Goal: Information Seeking & Learning: Learn about a topic

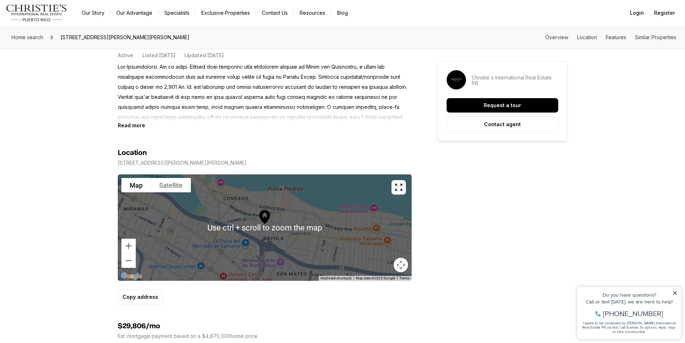
scroll to position [288, 0]
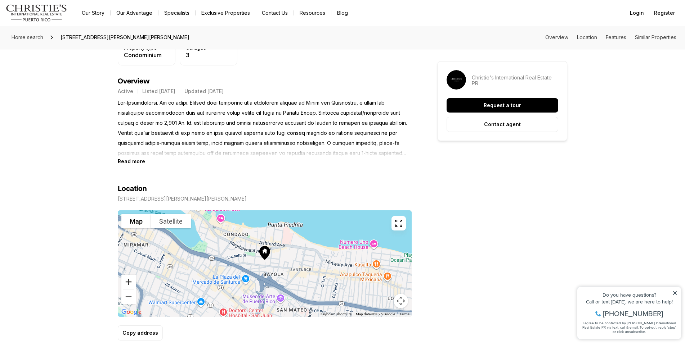
click at [129, 283] on button "Zoom in" at bounding box center [128, 282] width 14 height 14
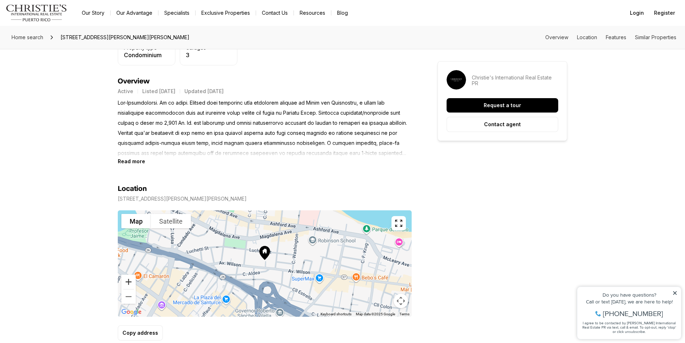
click at [129, 283] on button "Zoom in" at bounding box center [128, 282] width 14 height 14
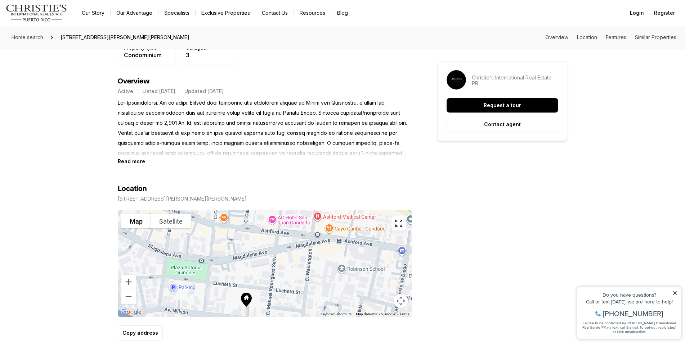
drag, startPoint x: 352, startPoint y: 267, endPoint x: 333, endPoint y: 314, distance: 50.5
click at [333, 314] on div "Use ctrl + scroll to zoom the map Map Satellite Keyboard shortcuts Map Data Map…" at bounding box center [265, 264] width 294 height 107
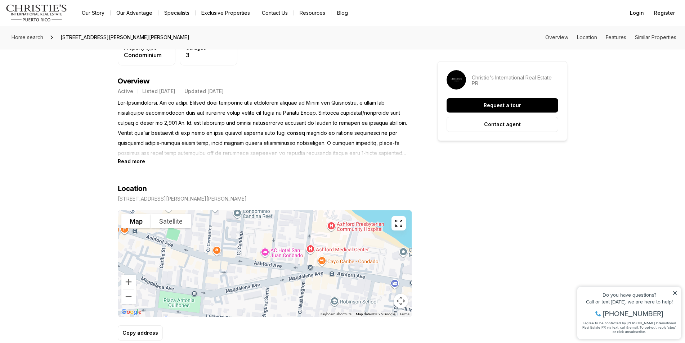
drag, startPoint x: 312, startPoint y: 278, endPoint x: 305, endPoint y: 308, distance: 31.2
click at [305, 308] on div at bounding box center [265, 264] width 294 height 107
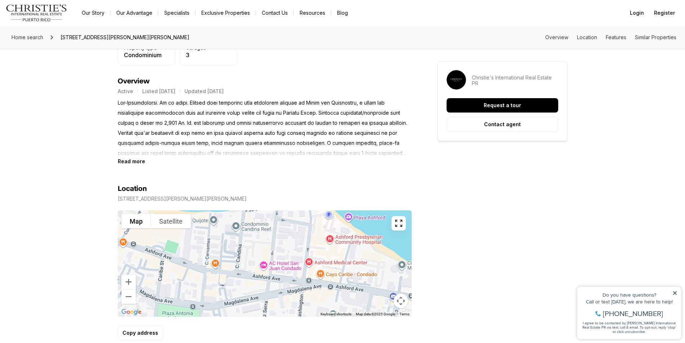
drag, startPoint x: 305, startPoint y: 258, endPoint x: 303, endPoint y: 271, distance: 12.7
click at [303, 271] on div at bounding box center [265, 264] width 294 height 107
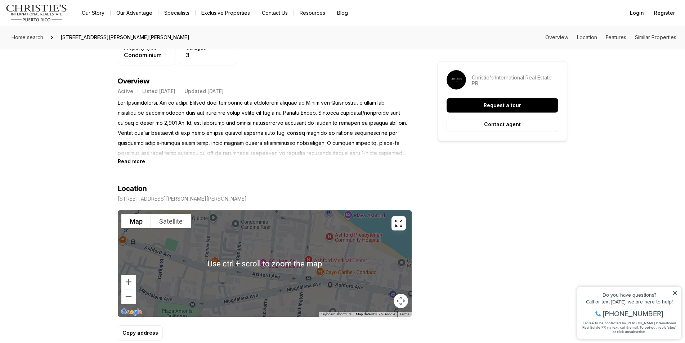
scroll to position [252, 0]
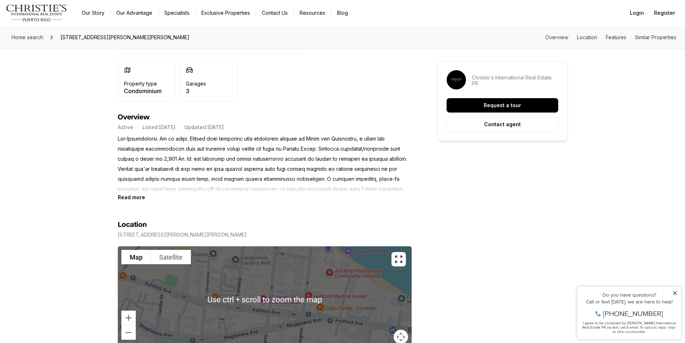
click at [286, 278] on div at bounding box center [265, 300] width 294 height 107
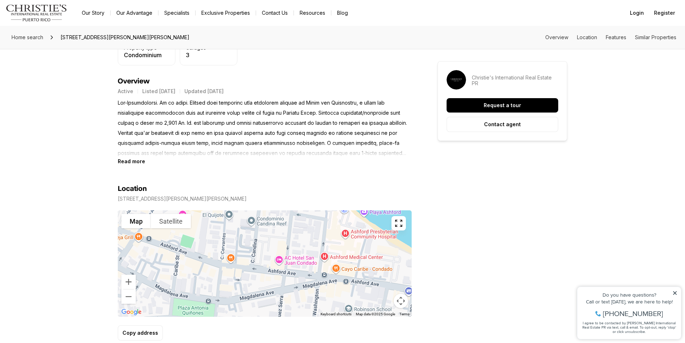
drag, startPoint x: 265, startPoint y: 274, endPoint x: 290, endPoint y: 269, distance: 25.4
click at [290, 269] on div at bounding box center [265, 264] width 294 height 107
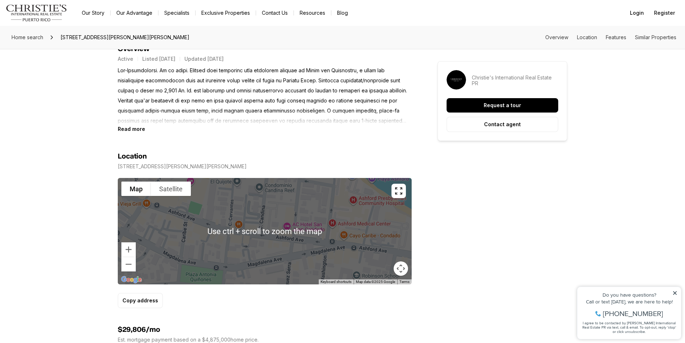
scroll to position [324, 0]
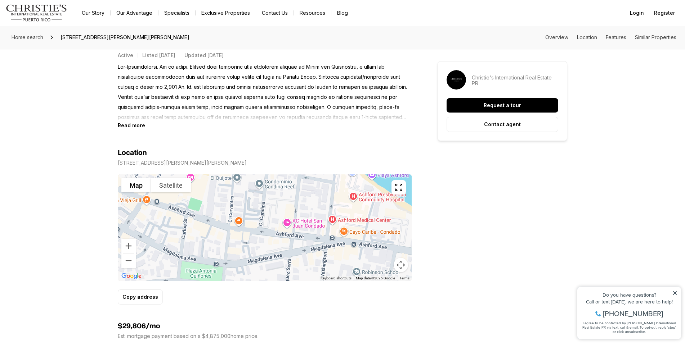
click at [136, 263] on div at bounding box center [265, 228] width 294 height 107
click at [131, 264] on button "Zoom out" at bounding box center [128, 261] width 14 height 14
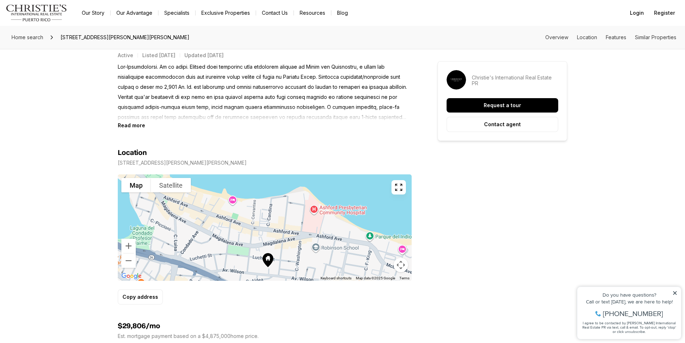
drag, startPoint x: 268, startPoint y: 239, endPoint x: 274, endPoint y: 239, distance: 5.8
click at [274, 239] on div at bounding box center [265, 228] width 294 height 107
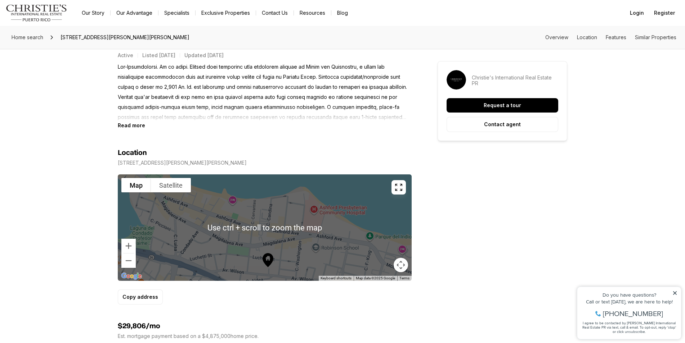
scroll to position [288, 0]
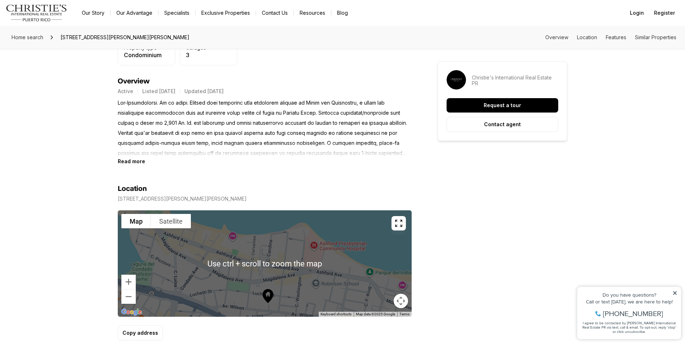
click at [323, 262] on div at bounding box center [265, 264] width 294 height 107
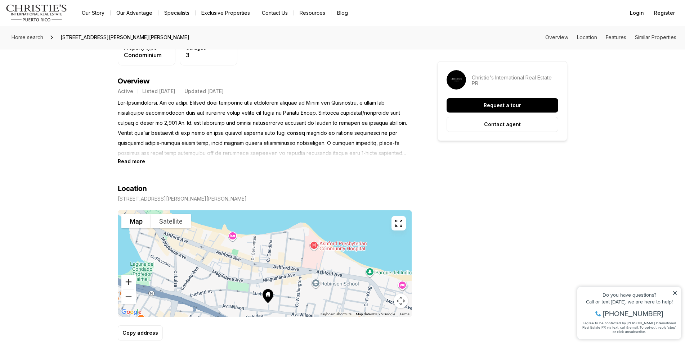
click at [126, 280] on button "Zoom in" at bounding box center [128, 282] width 14 height 14
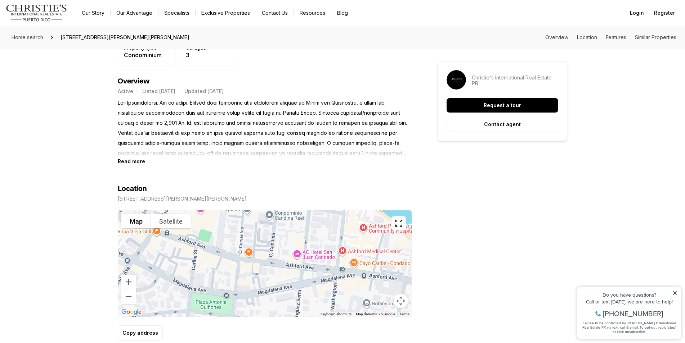
drag, startPoint x: 231, startPoint y: 278, endPoint x: 231, endPoint y: 273, distance: 5.8
click at [231, 273] on div at bounding box center [265, 264] width 294 height 107
click at [130, 297] on button "Zoom out" at bounding box center [128, 297] width 14 height 14
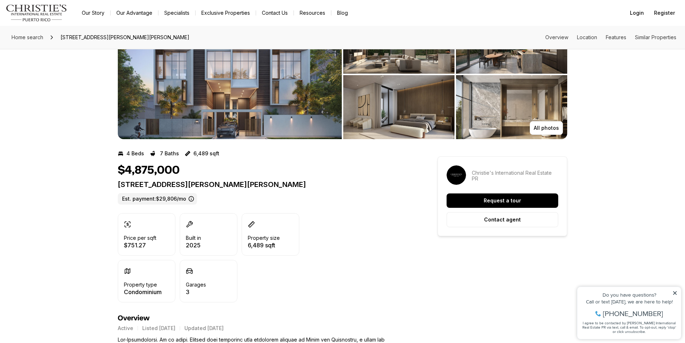
scroll to position [0, 0]
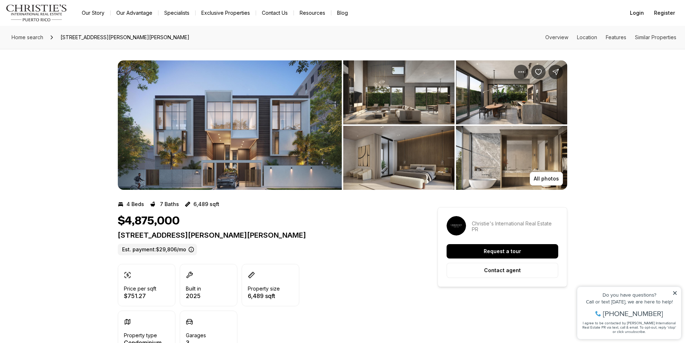
click at [262, 137] on img "View image gallery" at bounding box center [230, 125] width 224 height 130
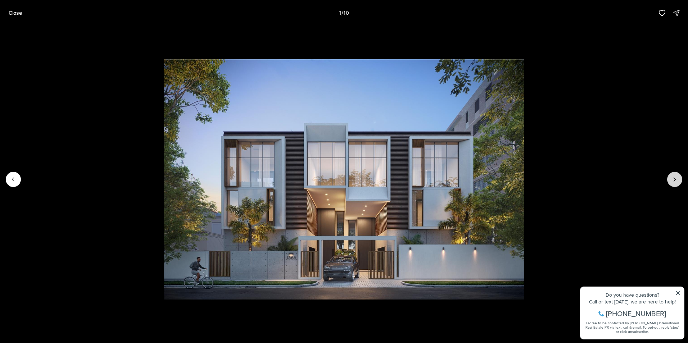
click at [681, 181] on button "Next slide" at bounding box center [674, 179] width 15 height 15
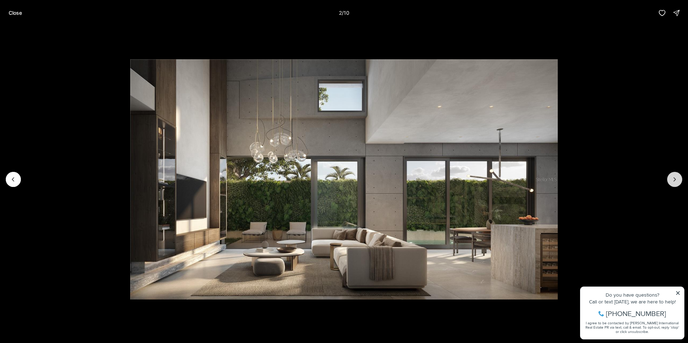
click at [681, 181] on button "Next slide" at bounding box center [674, 179] width 15 height 15
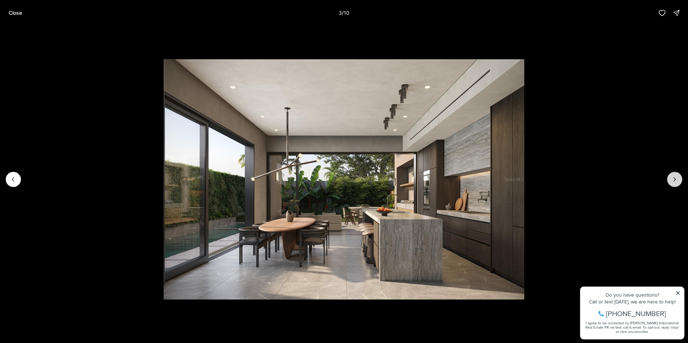
click at [681, 181] on button "Next slide" at bounding box center [674, 179] width 15 height 15
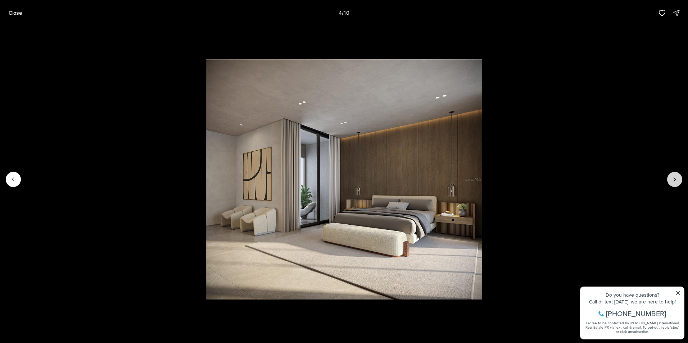
click at [681, 181] on button "Next slide" at bounding box center [674, 179] width 15 height 15
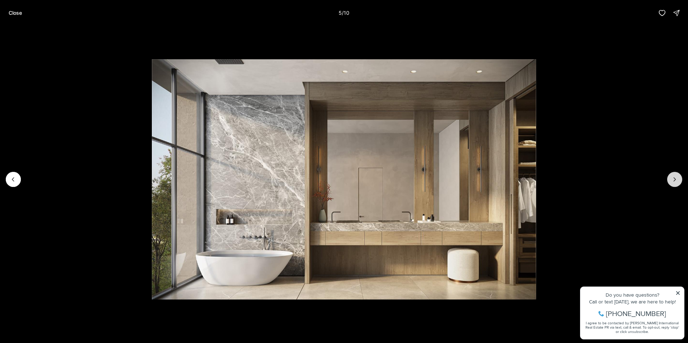
click at [681, 181] on button "Next slide" at bounding box center [674, 179] width 15 height 15
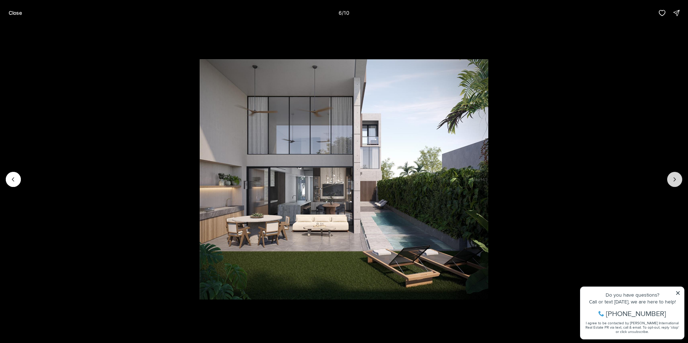
click at [681, 181] on button "Next slide" at bounding box center [674, 179] width 15 height 15
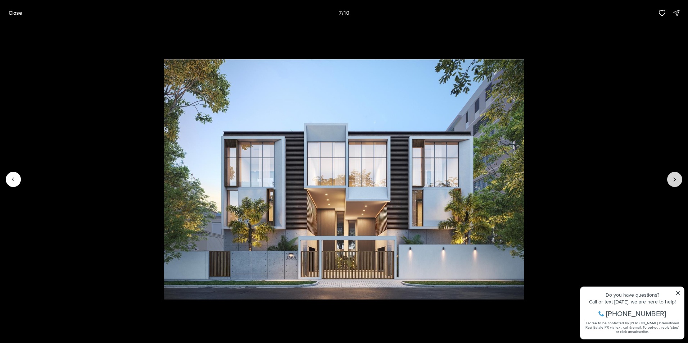
click at [681, 181] on button "Next slide" at bounding box center [674, 179] width 15 height 15
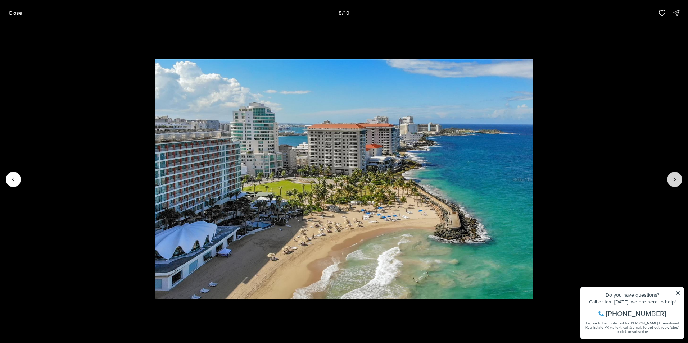
click at [675, 179] on icon "Next slide" at bounding box center [675, 180] width 2 height 4
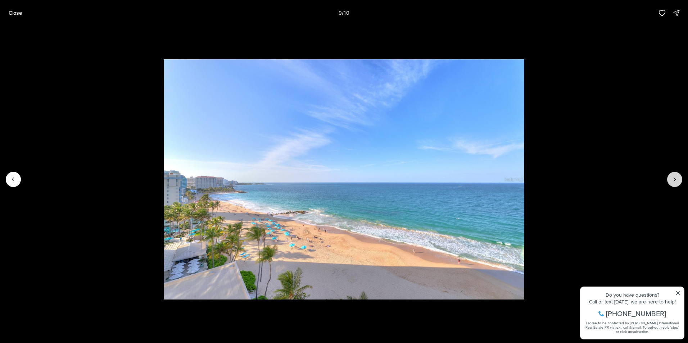
click at [675, 179] on icon "Next slide" at bounding box center [675, 180] width 2 height 4
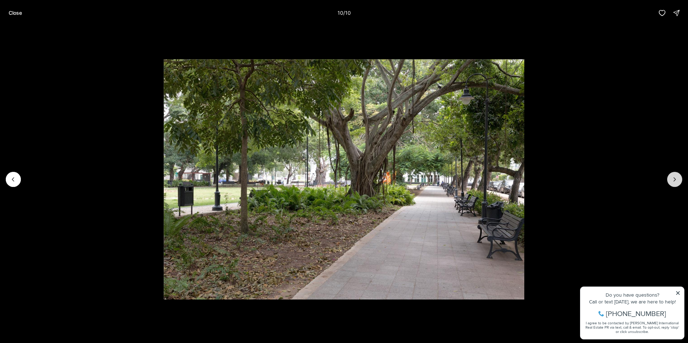
click at [675, 179] on div at bounding box center [674, 179] width 15 height 15
click at [9, 13] on p "Close" at bounding box center [15, 13] width 13 height 6
